Goal: Transaction & Acquisition: Download file/media

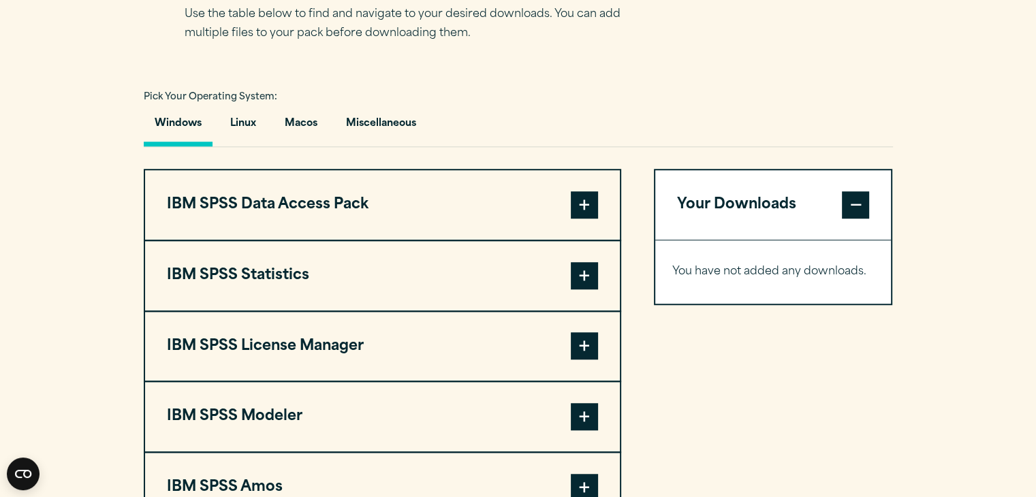
scroll to position [1021, 0]
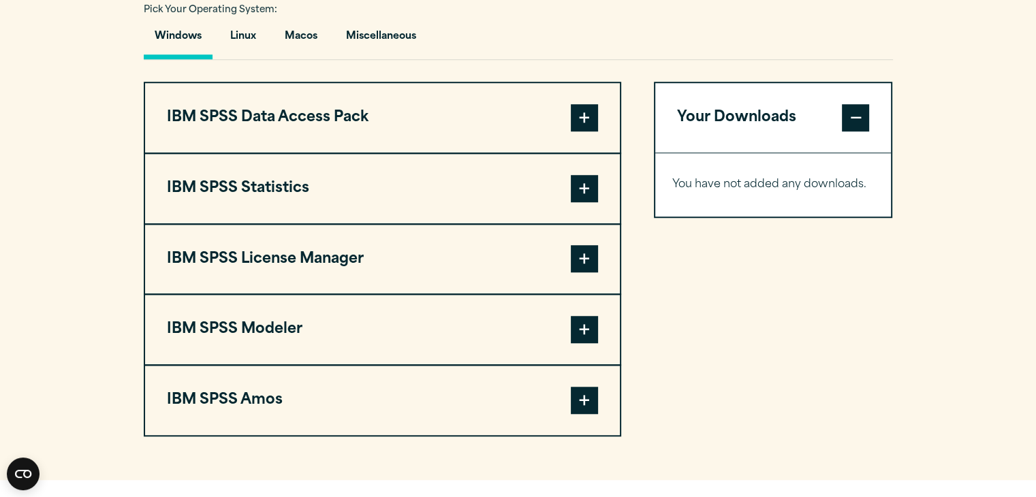
click at [577, 180] on span at bounding box center [584, 188] width 27 height 27
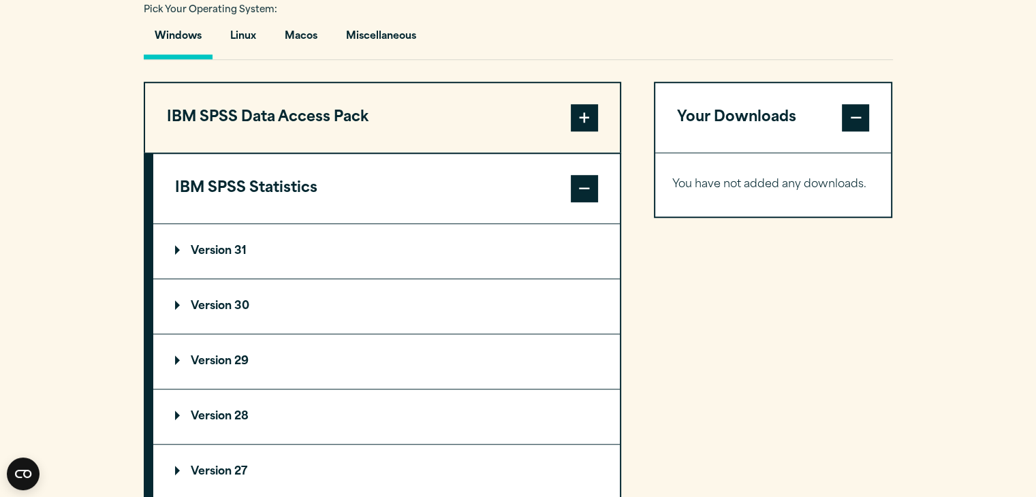
click at [590, 184] on span at bounding box center [584, 188] width 27 height 27
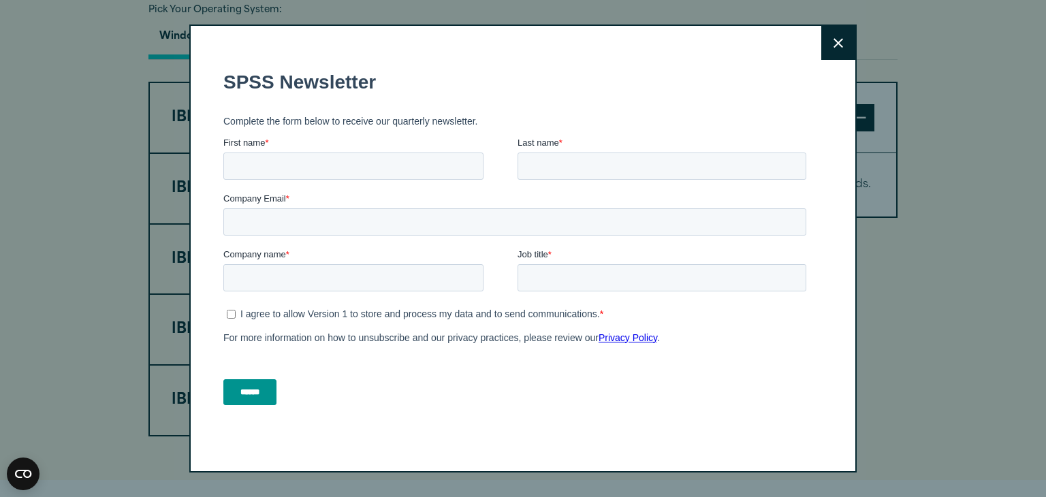
click at [841, 38] on button "Close" at bounding box center [838, 43] width 34 height 34
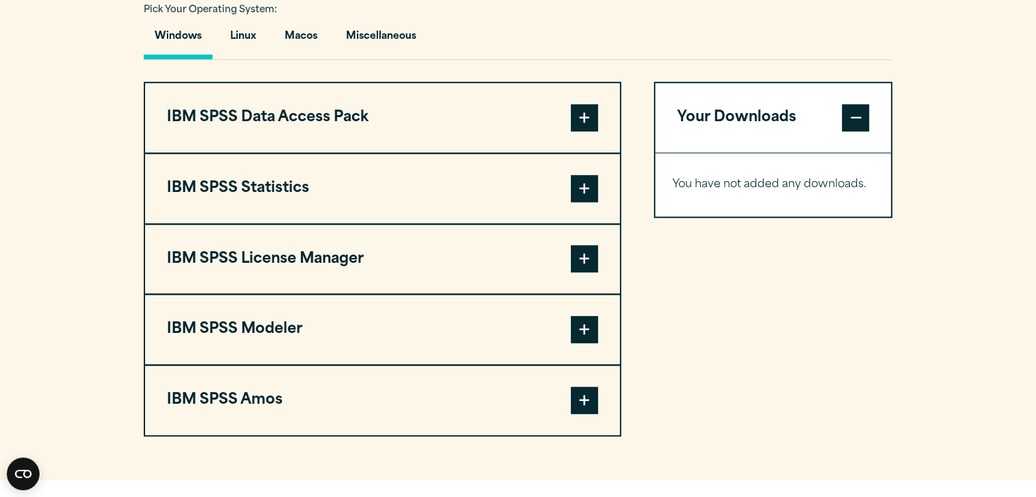
click at [590, 185] on span at bounding box center [584, 188] width 27 height 27
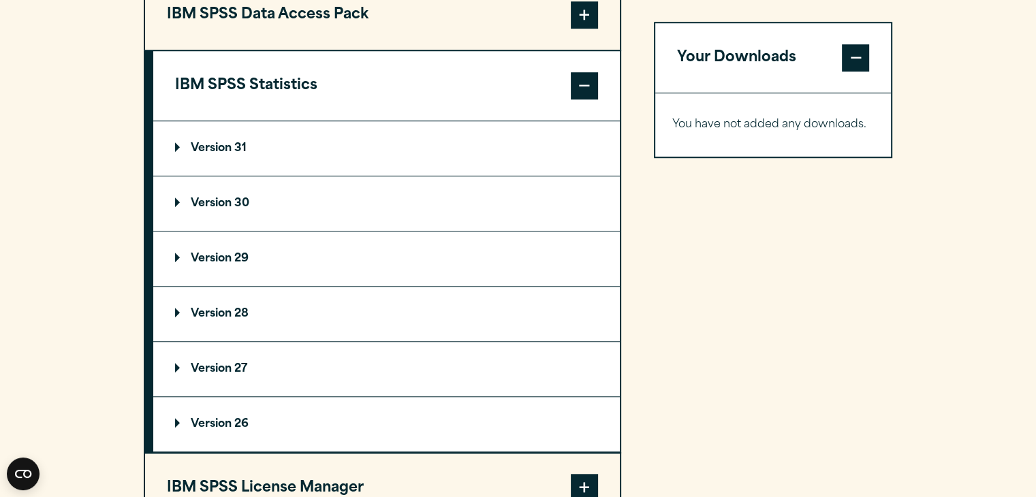
scroll to position [1158, 0]
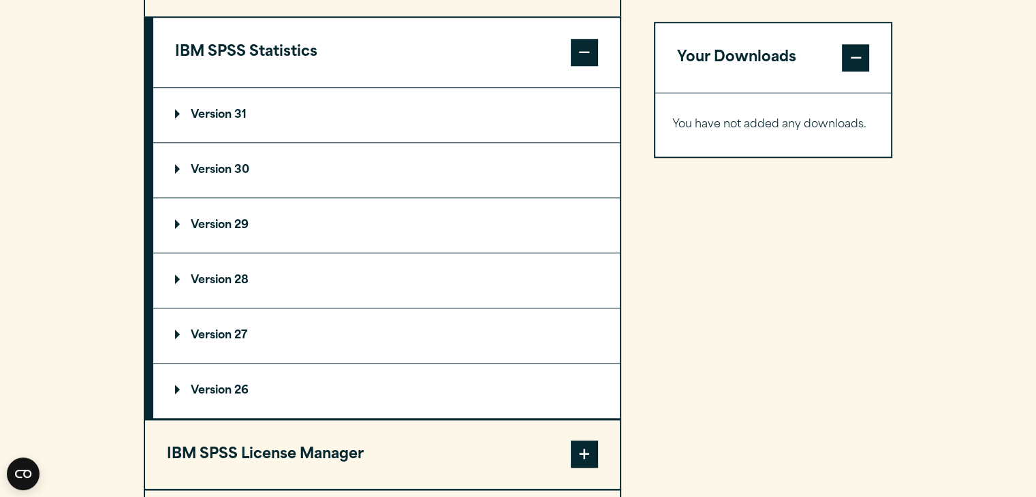
click at [199, 107] on summary "Version 31" at bounding box center [386, 115] width 466 height 54
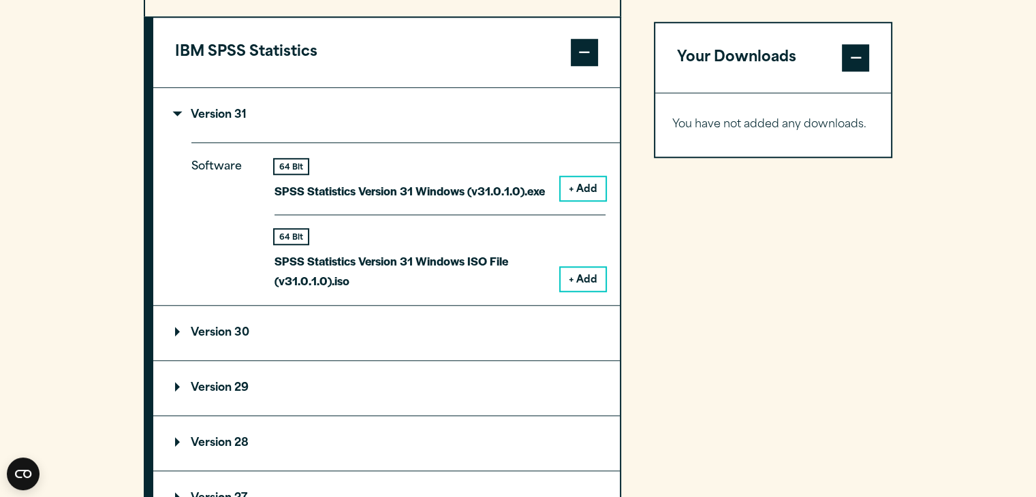
click at [590, 58] on span at bounding box center [584, 52] width 27 height 27
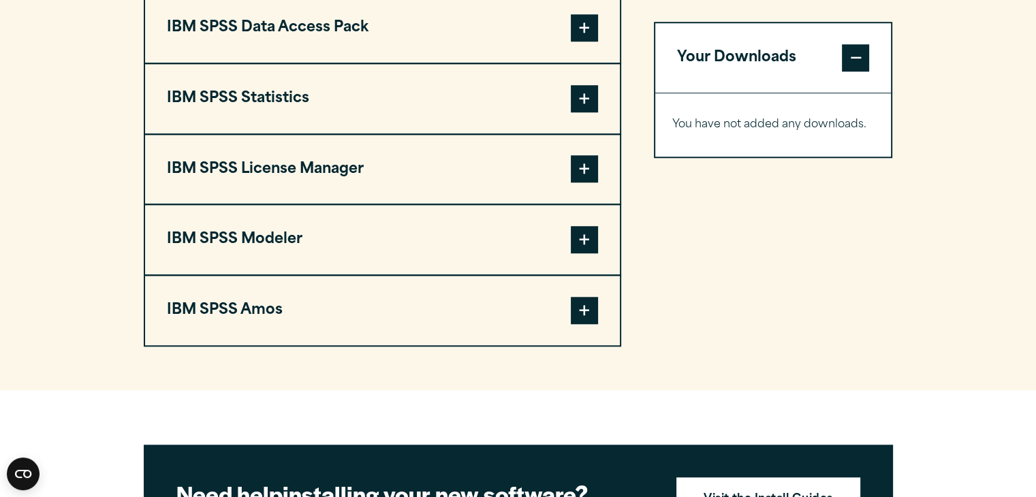
scroll to position [1021, 0]
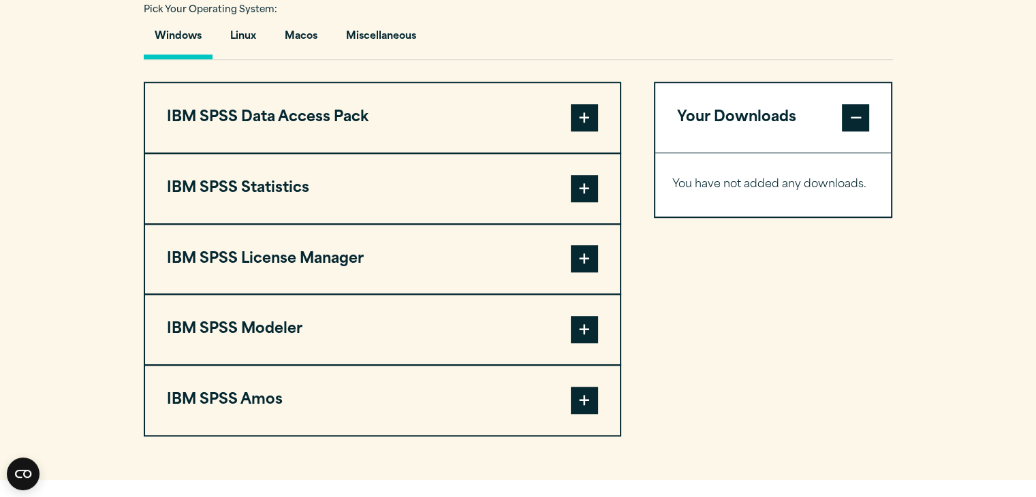
click at [584, 116] on span at bounding box center [584, 117] width 27 height 27
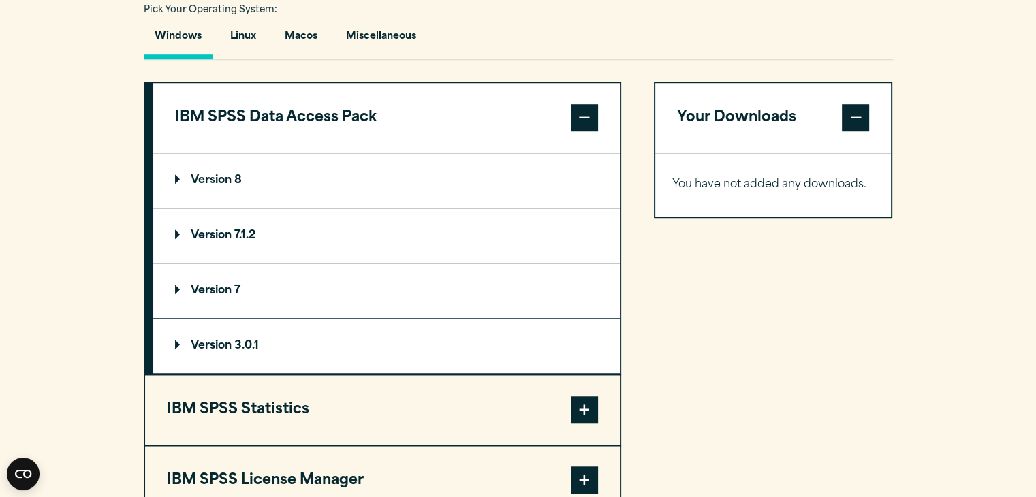
click at [584, 116] on span at bounding box center [584, 117] width 27 height 27
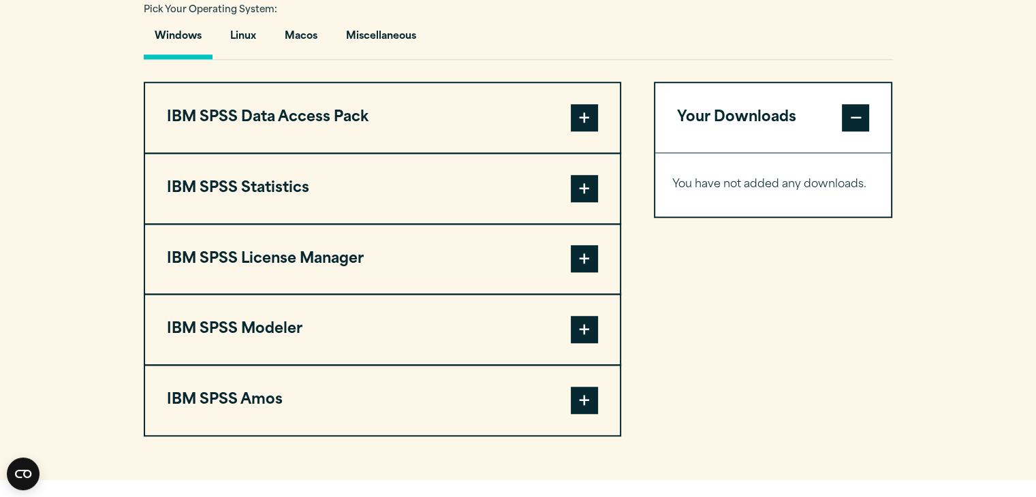
click at [584, 116] on span at bounding box center [584, 117] width 27 height 27
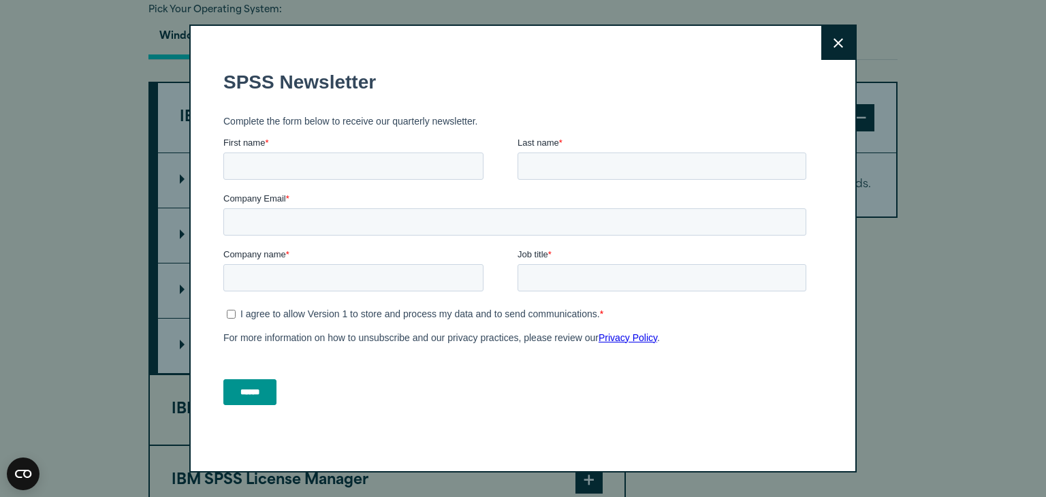
click at [584, 116] on div "Close" at bounding box center [522, 249] width 667 height 448
click at [834, 44] on icon at bounding box center [838, 43] width 10 height 10
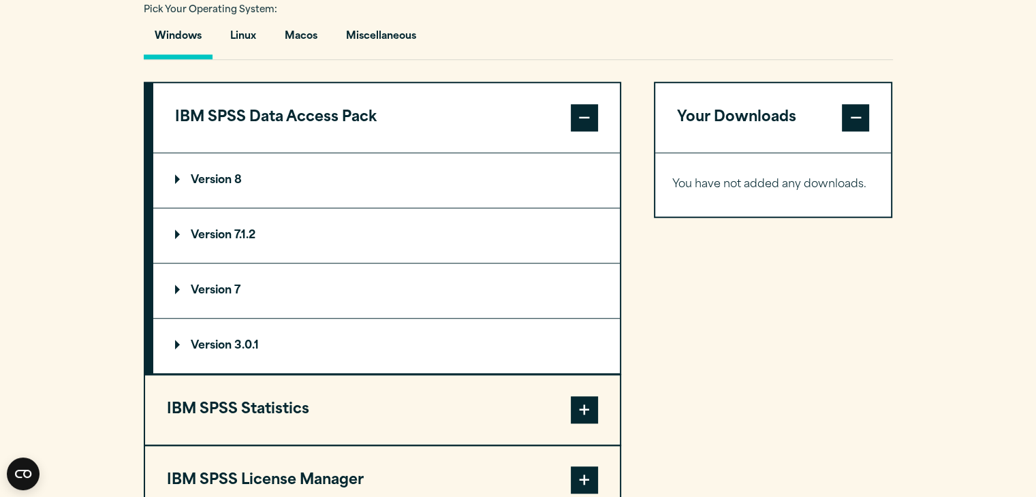
click at [577, 111] on span at bounding box center [584, 117] width 27 height 27
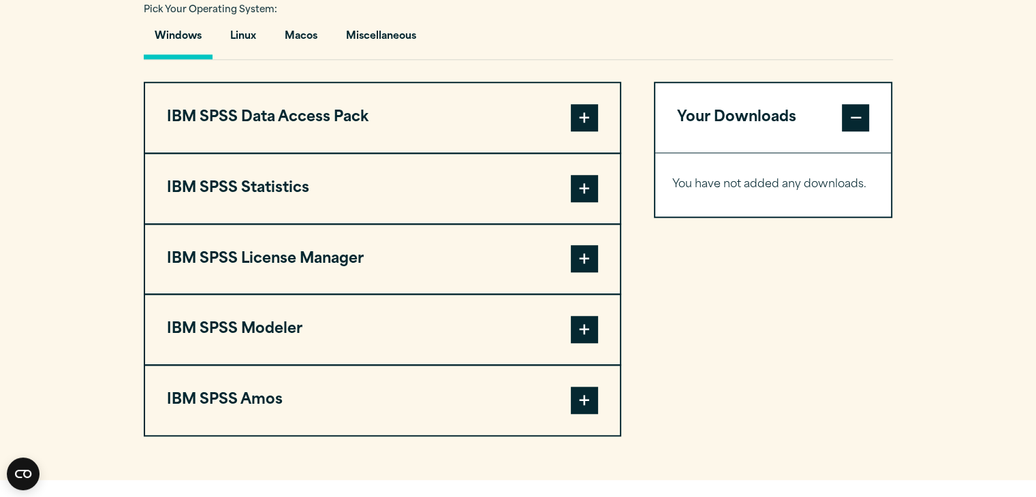
click at [584, 175] on span at bounding box center [584, 188] width 27 height 27
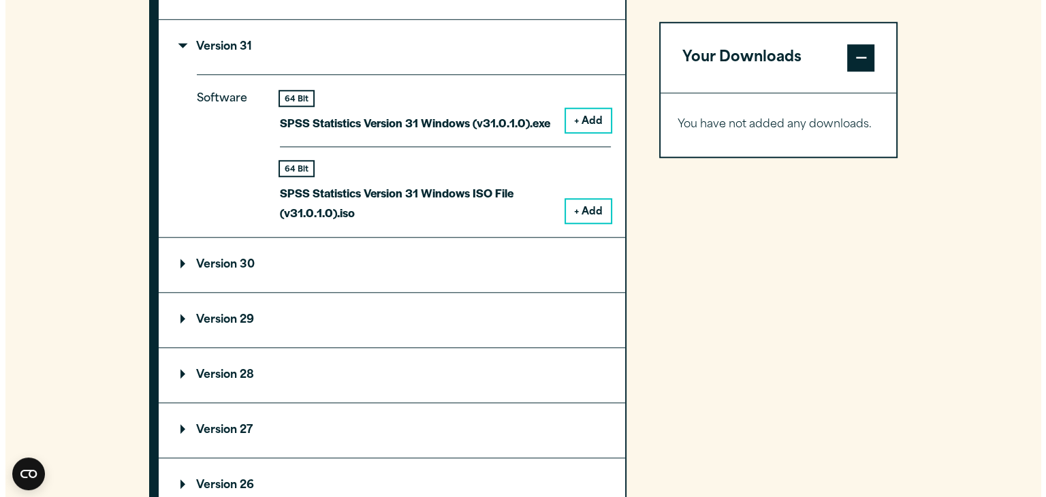
scroll to position [1090, 0]
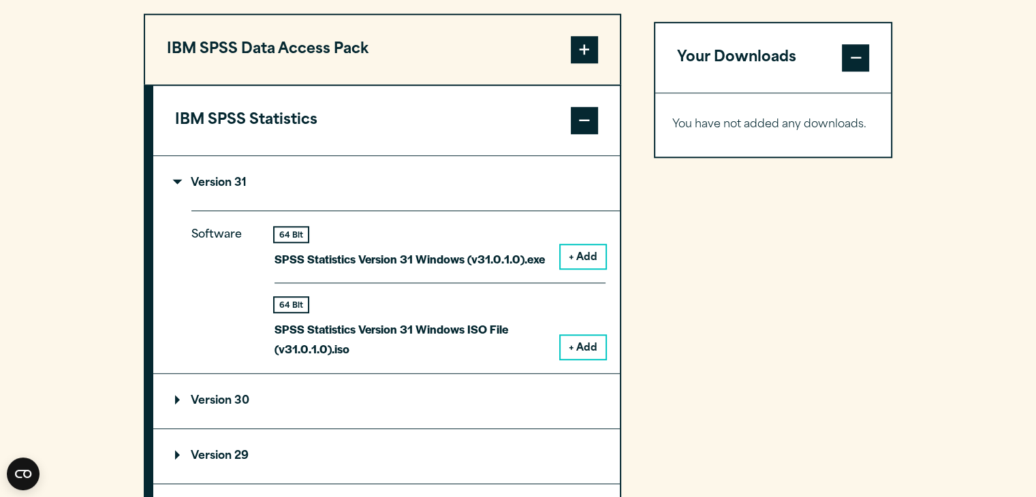
click at [564, 112] on button "IBM SPSS Statistics" at bounding box center [386, 120] width 466 height 69
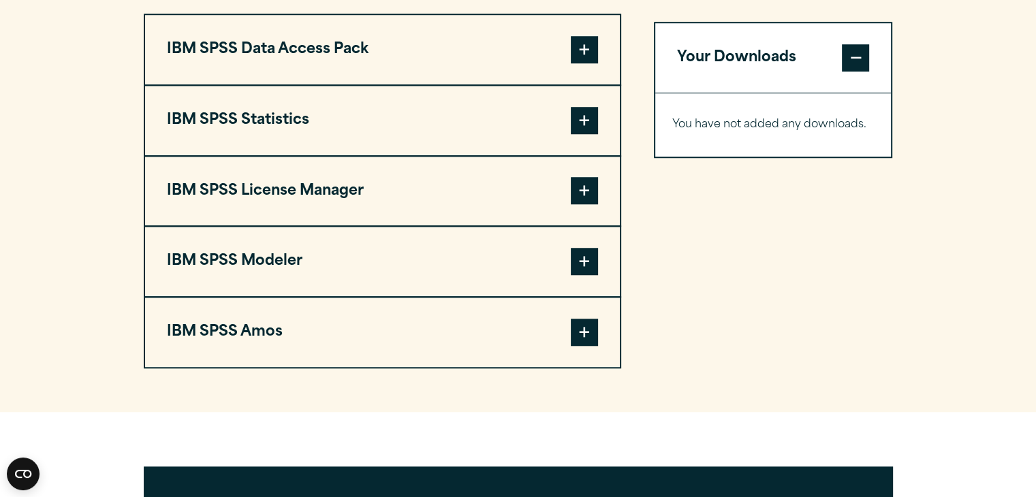
click at [582, 126] on span at bounding box center [584, 120] width 27 height 27
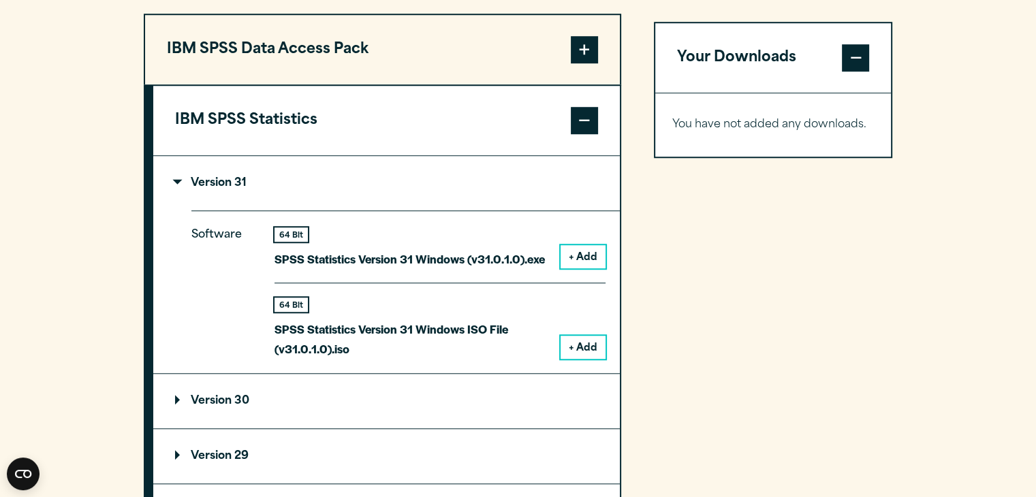
click at [197, 180] on p "Version 31" at bounding box center [210, 183] width 71 height 11
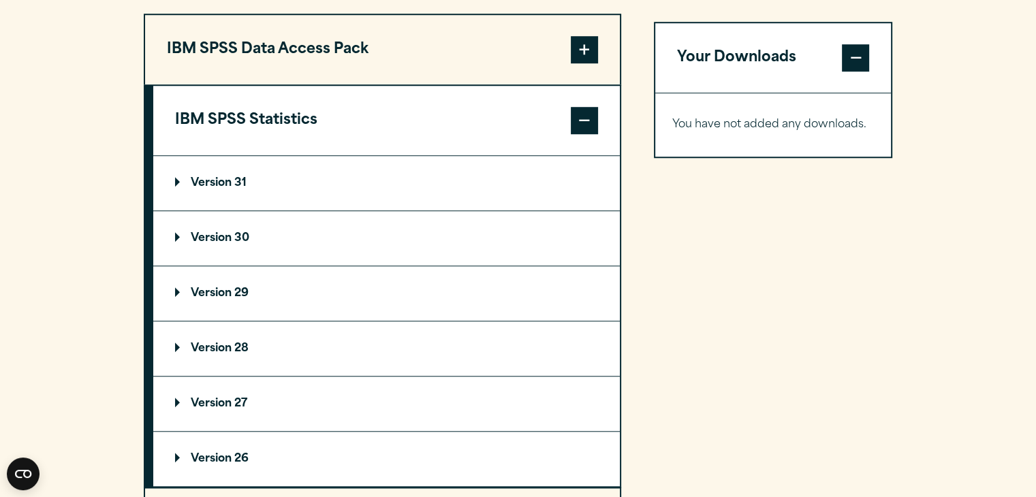
click at [218, 180] on p "Version 31" at bounding box center [210, 183] width 71 height 11
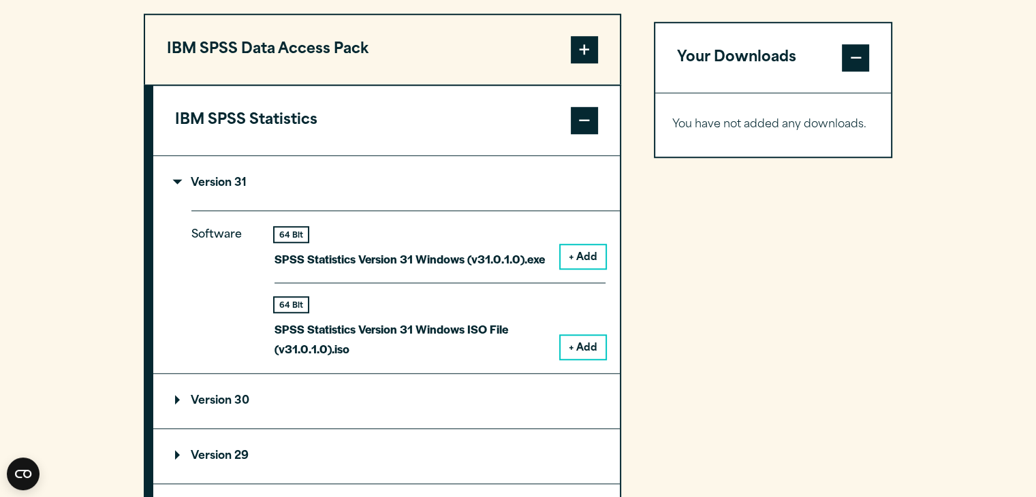
click at [582, 259] on button "+ Add" at bounding box center [582, 256] width 45 height 23
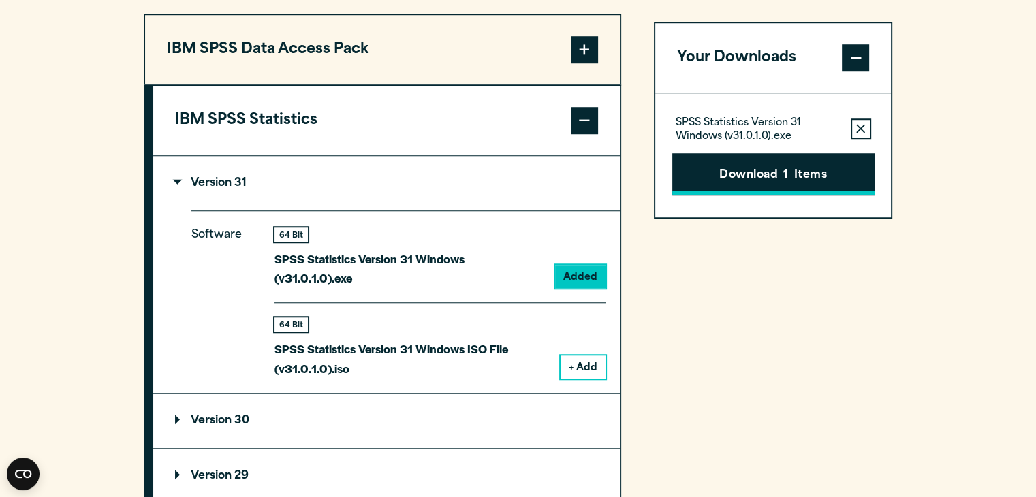
click at [763, 178] on button "Download 1 Items" at bounding box center [773, 174] width 202 height 42
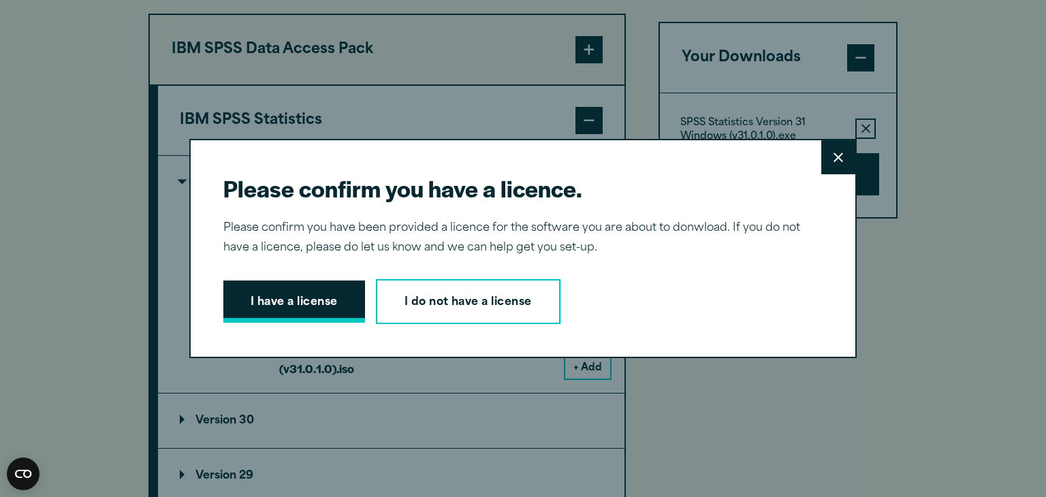
click at [301, 299] on button "I have a license" at bounding box center [294, 302] width 142 height 42
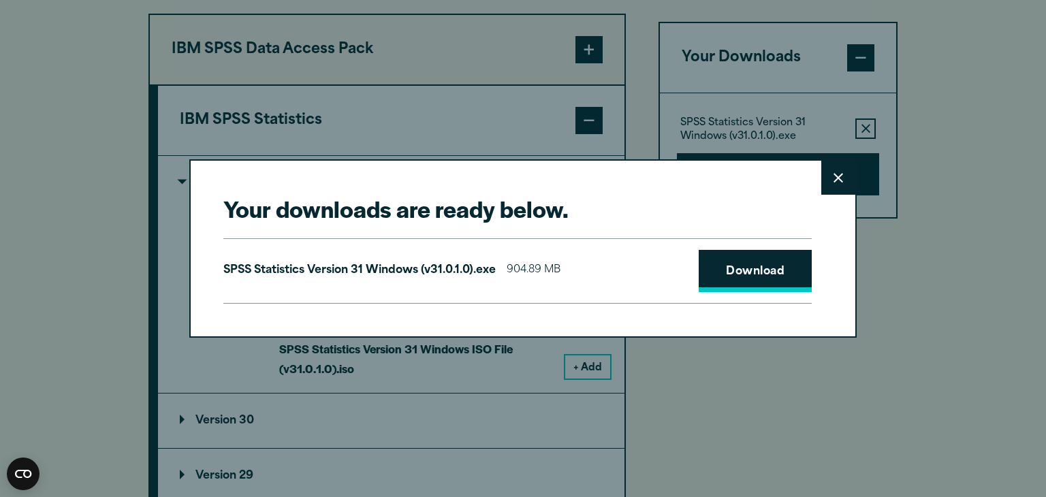
click at [795, 279] on link "Download" at bounding box center [755, 271] width 113 height 42
